Goal: Transaction & Acquisition: Book appointment/travel/reservation

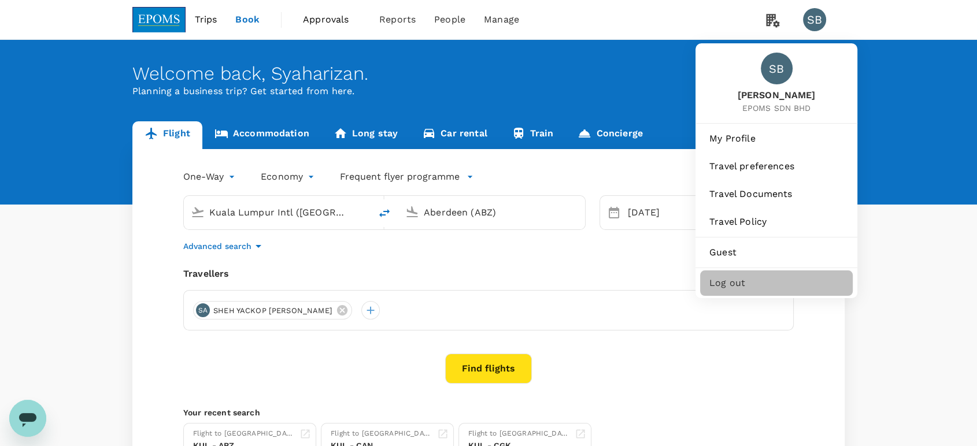
click at [779, 274] on div "Log out" at bounding box center [776, 283] width 153 height 25
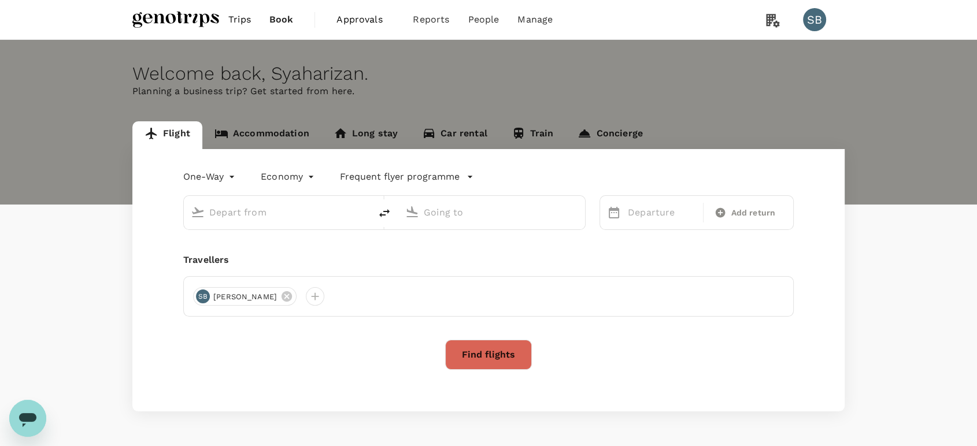
type input "Kuala Lumpur Intl ([GEOGRAPHIC_DATA])"
type input "Aberdeen (ABZ)"
